Goal: Navigation & Orientation: Understand site structure

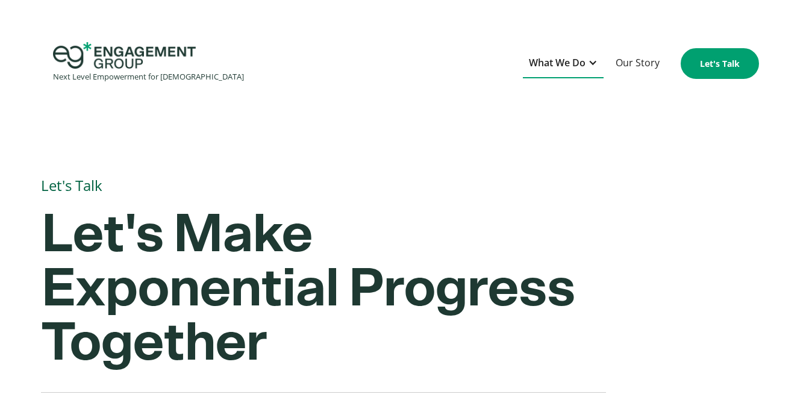
click at [538, 57] on div "What We Do" at bounding box center [557, 63] width 57 height 16
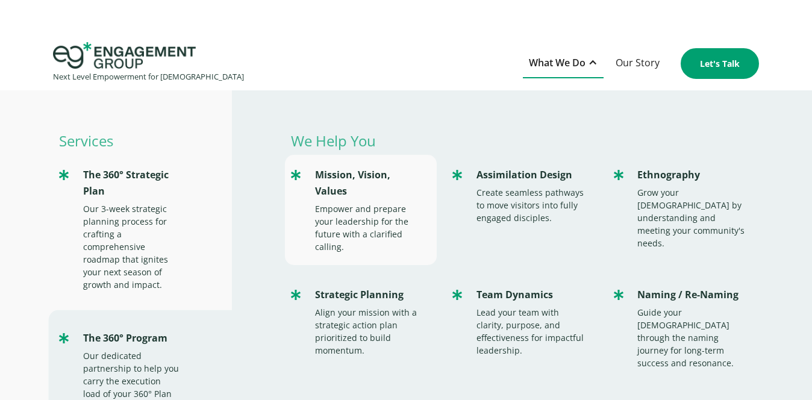
click at [313, 195] on div "Mission, Vision, Values Empower and prepare your leadership for the future with…" at bounding box center [361, 210] width 152 height 110
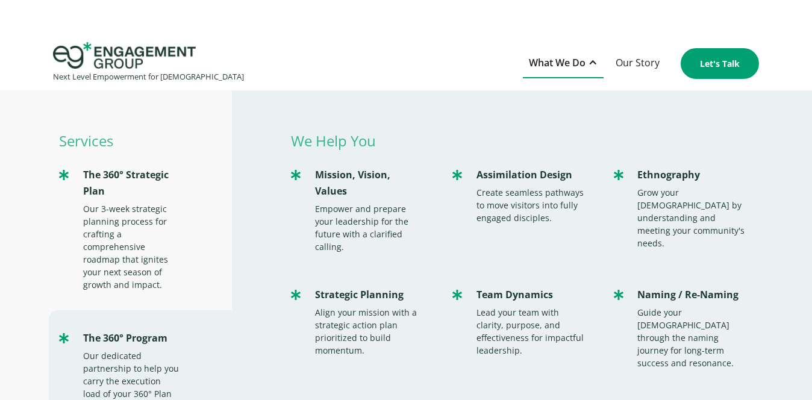
click at [426, 58] on div "Next Level Empowerment for Churches What We Do Services The 360° Strategic Plan…" at bounding box center [406, 63] width 812 height 43
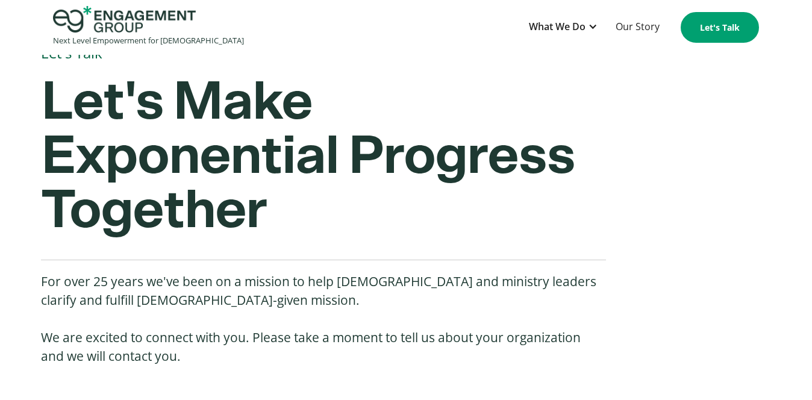
scroll to position [135, 0]
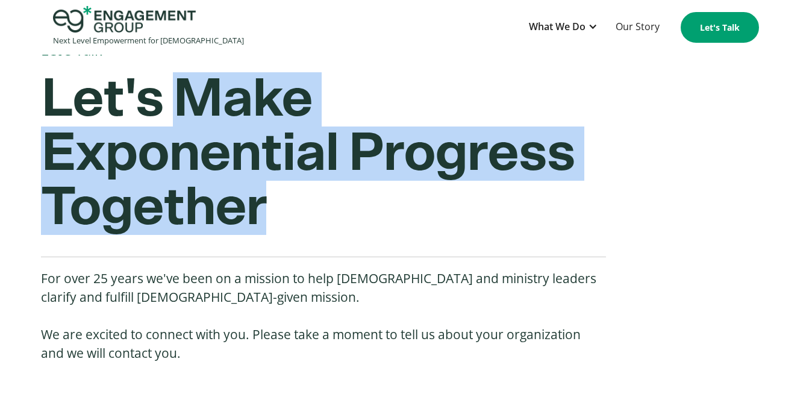
drag, startPoint x: 179, startPoint y: 101, endPoint x: 285, endPoint y: 197, distance: 143.2
click at [285, 197] on h2 "Let's Make Exponential Progress Together" at bounding box center [323, 161] width 565 height 178
copy strong "Make Exponential Progress Together"
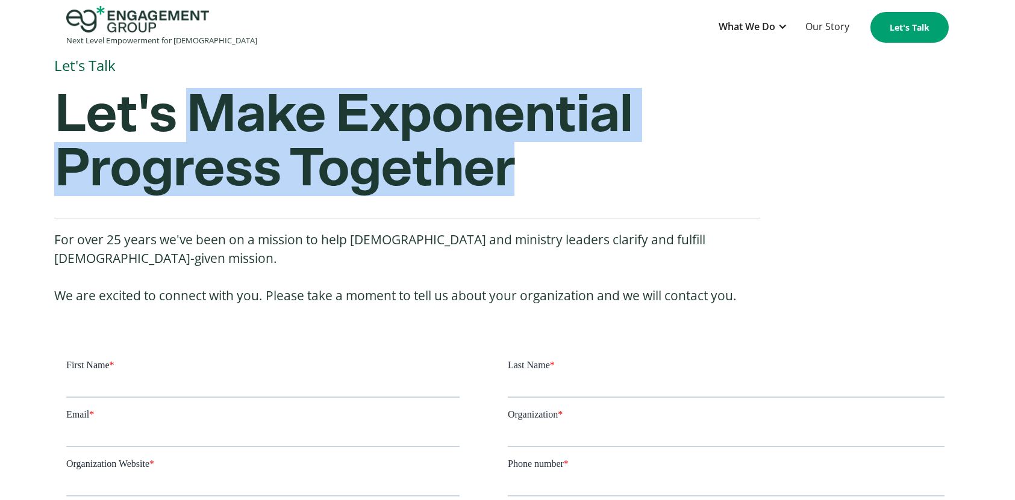
scroll to position [116, 0]
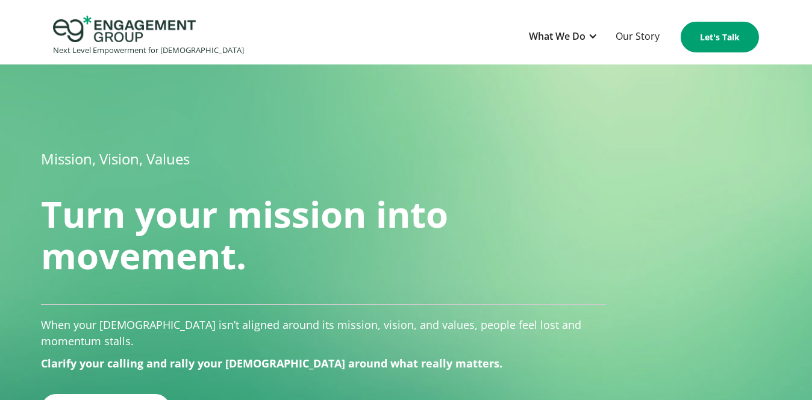
scroll to position [28, 0]
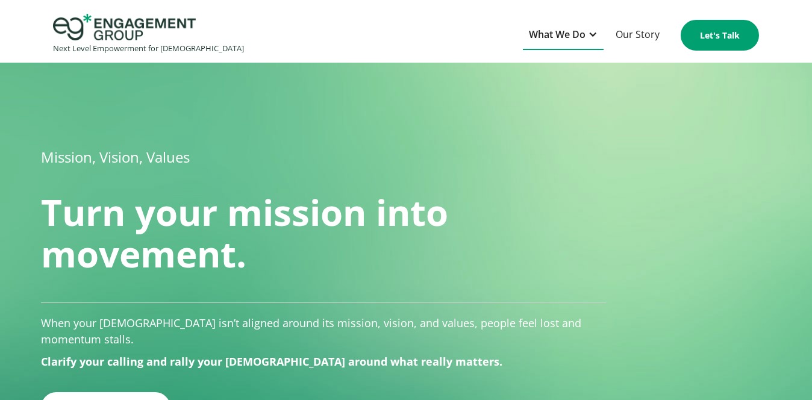
click at [561, 34] on div "What We Do" at bounding box center [557, 34] width 57 height 16
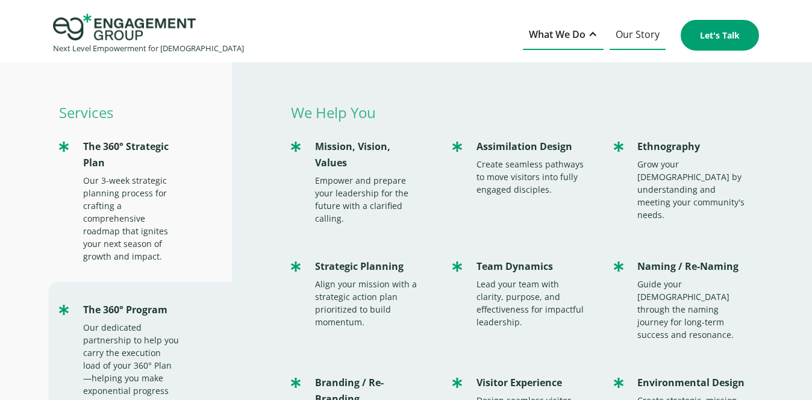
click at [622, 33] on link "Our Story" at bounding box center [637, 35] width 56 height 30
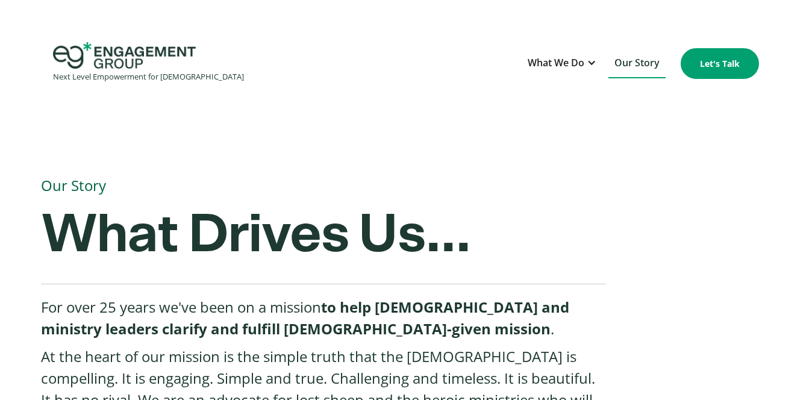
click at [99, 74] on div "Next Level Empowerment for [DEMOGRAPHIC_DATA]" at bounding box center [148, 77] width 191 height 16
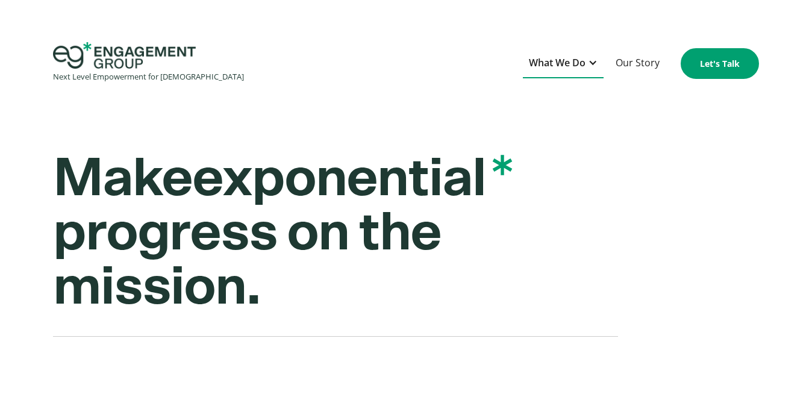
click at [569, 55] on div "What We Do" at bounding box center [557, 63] width 57 height 16
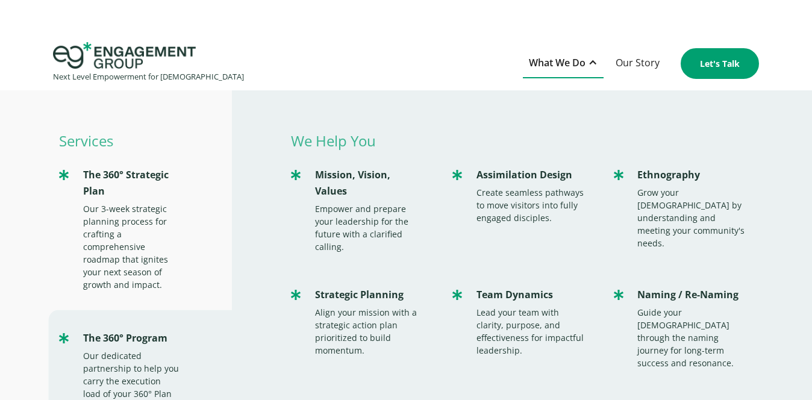
click at [244, 51] on div "Next Level Empowerment for Churches What We Do Services The 360° Strategic Plan…" at bounding box center [406, 63] width 812 height 43
